Goal: Task Accomplishment & Management: Manage account settings

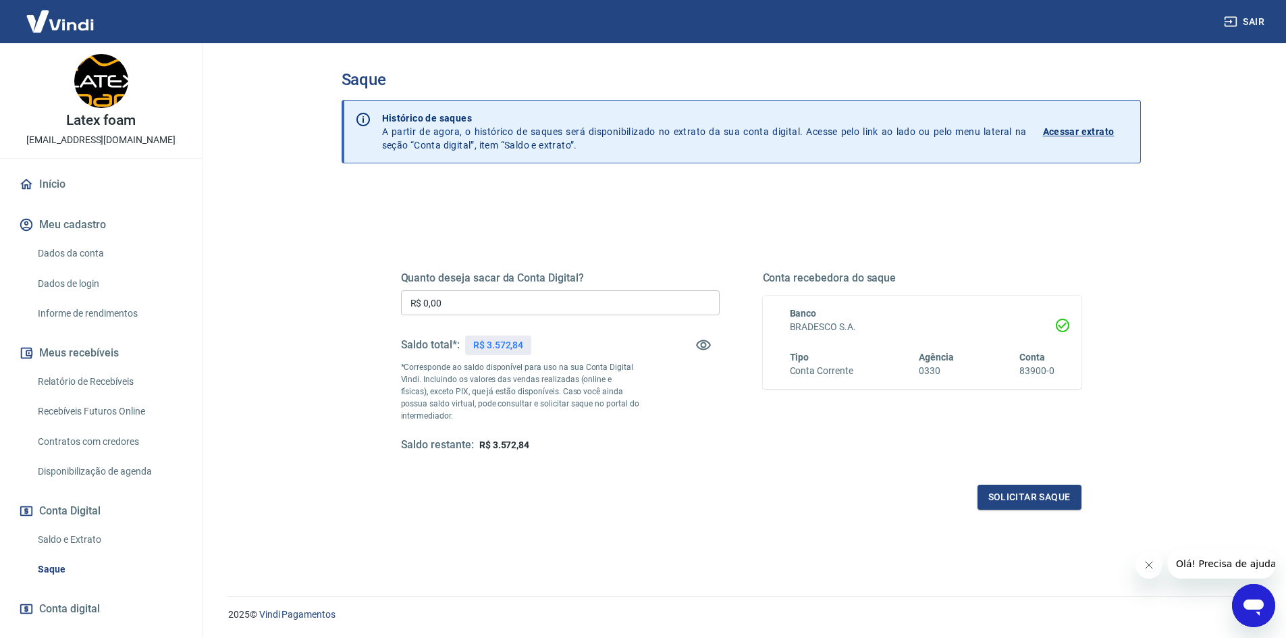
click at [544, 306] on input "R$ 0,00" at bounding box center [560, 302] width 319 height 25
type input "R$ 3.572,84"
click at [996, 495] on button "Solicitar saque" at bounding box center [1030, 497] width 104 height 25
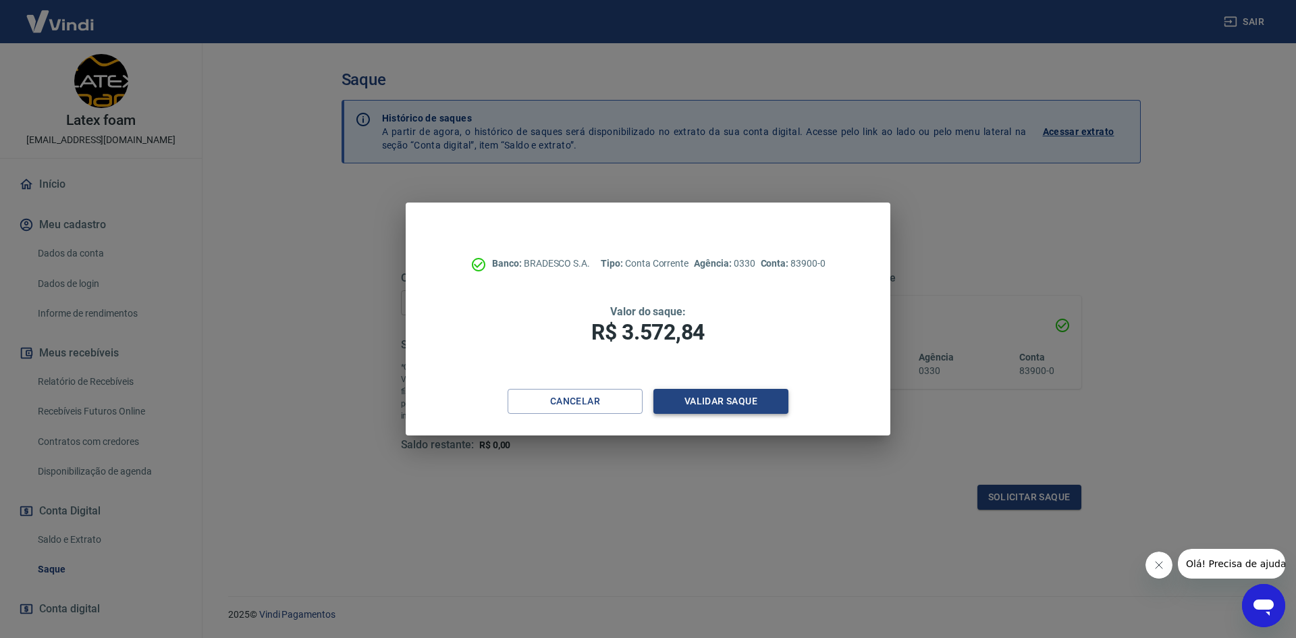
click at [737, 395] on button "Validar saque" at bounding box center [721, 401] width 135 height 25
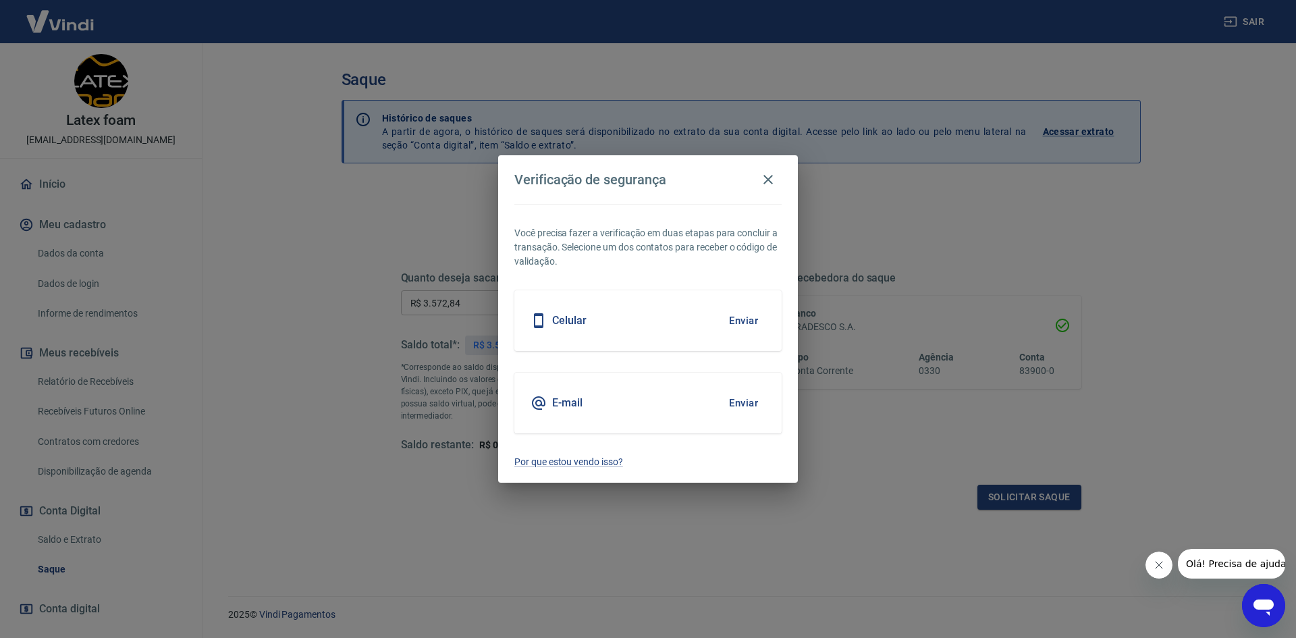
click at [732, 317] on button "Enviar" at bounding box center [744, 321] width 44 height 28
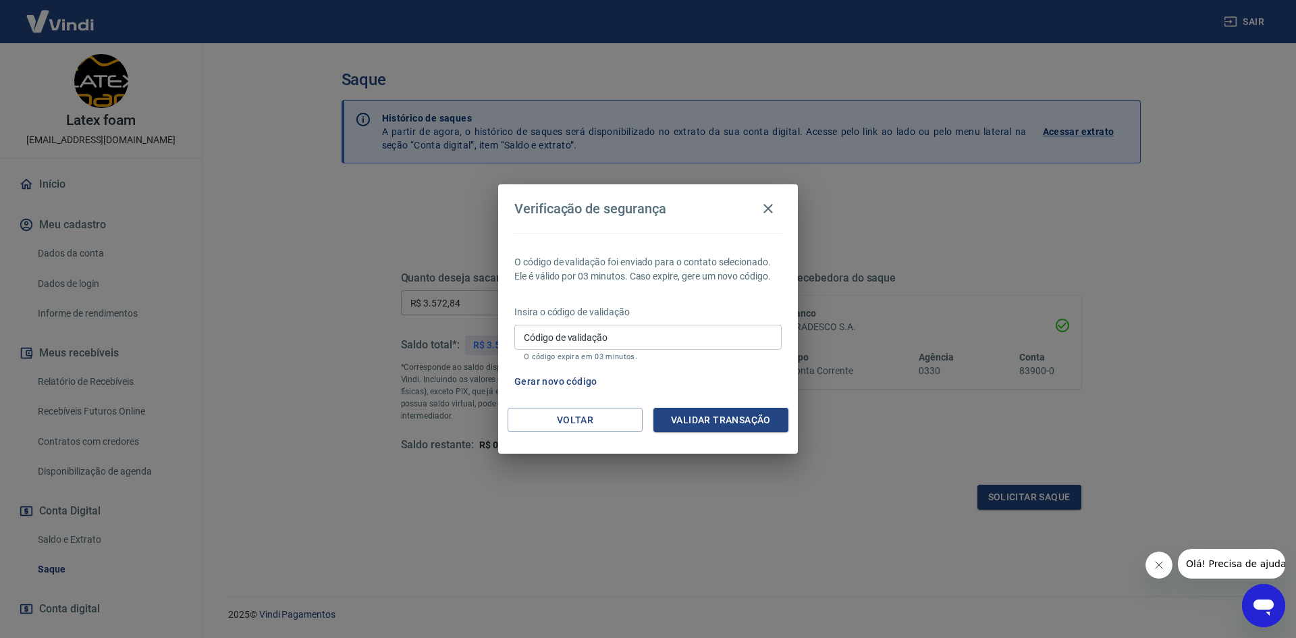
click at [672, 338] on input "Código de validação" at bounding box center [647, 337] width 267 height 25
type input "946632"
click at [712, 408] on button "Validar transação" at bounding box center [721, 420] width 135 height 25
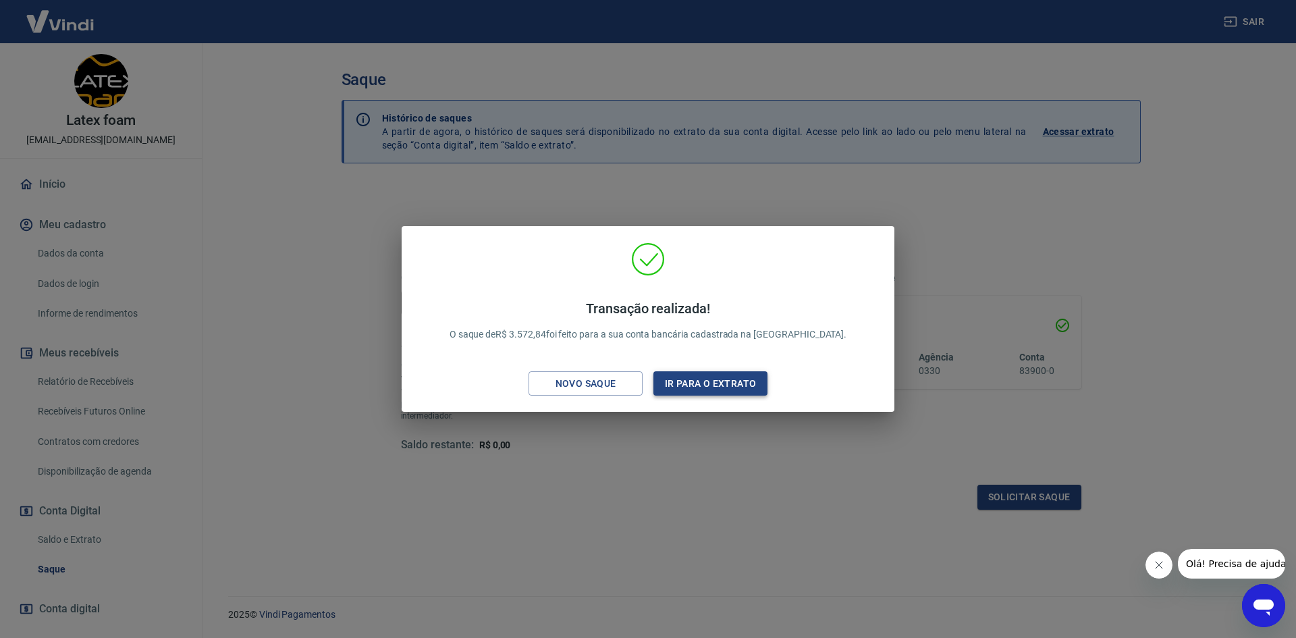
click at [715, 390] on button "Ir para o extrato" at bounding box center [711, 383] width 114 height 25
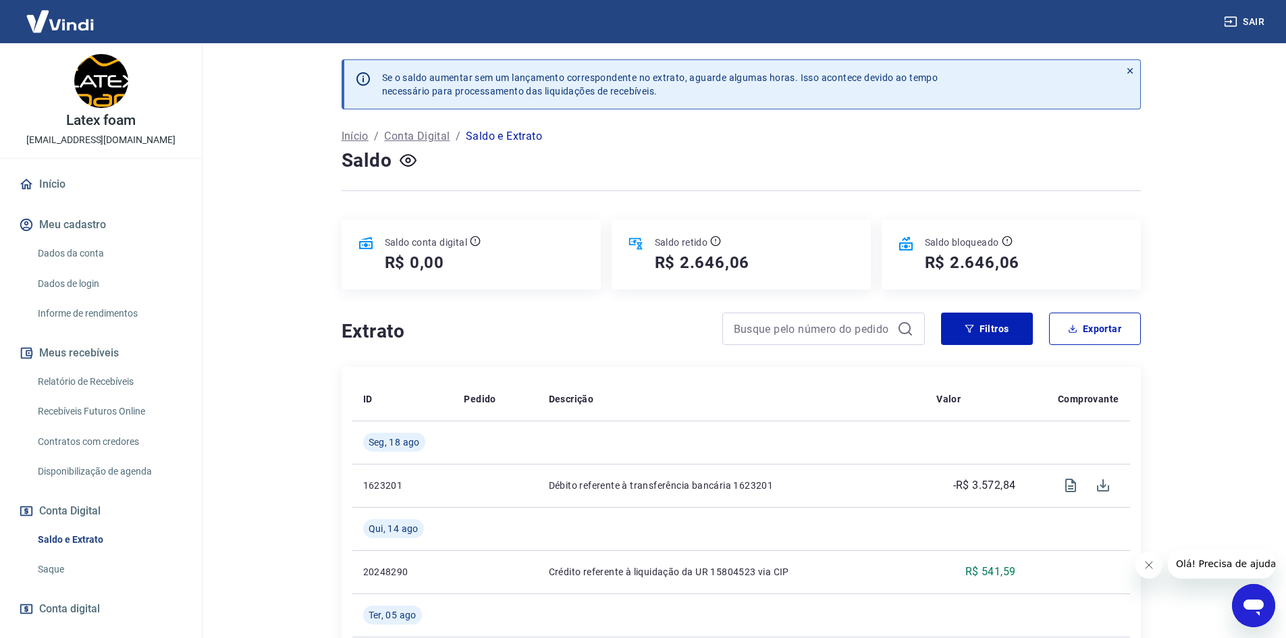
click at [99, 408] on link "Recebíveis Futuros Online" at bounding box center [108, 412] width 153 height 28
